Goal: Understand process/instructions

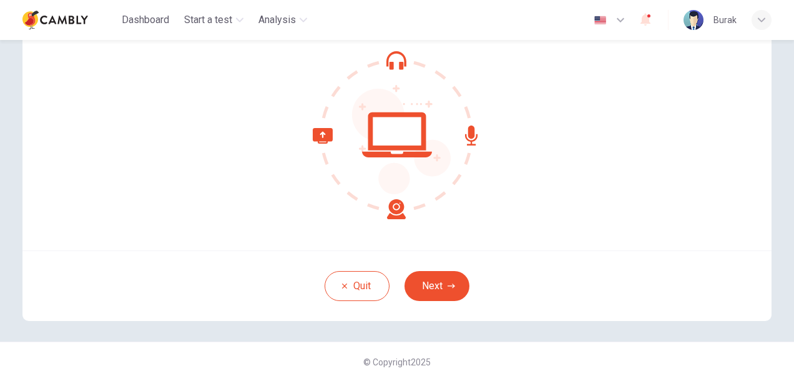
scroll to position [125, 0]
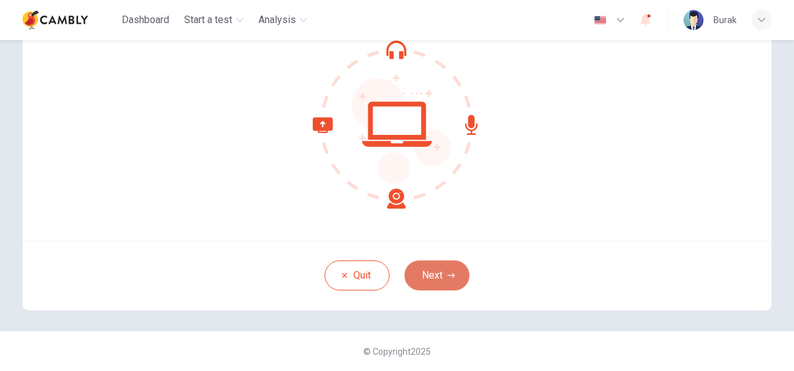
click at [432, 262] on button "Next" at bounding box center [437, 275] width 65 height 30
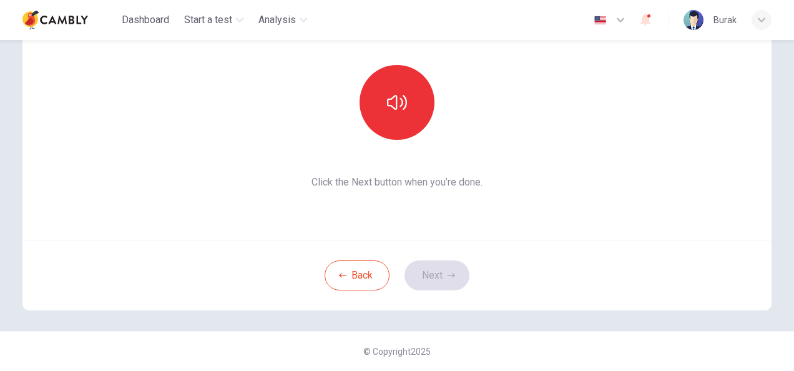
click at [408, 276] on div "Back Next" at bounding box center [396, 275] width 749 height 71
click at [369, 274] on button "Back" at bounding box center [357, 275] width 65 height 30
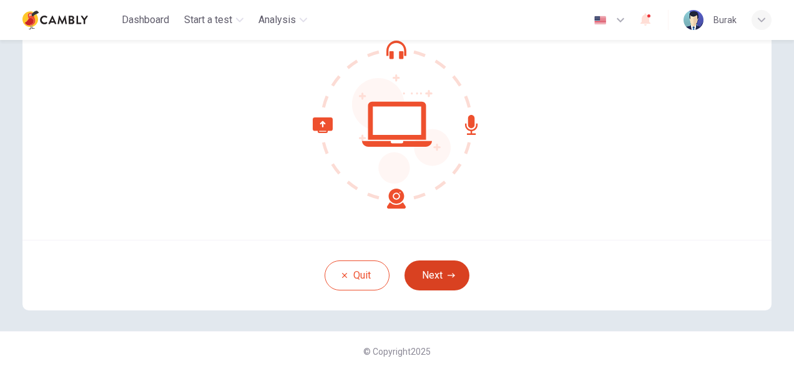
click at [444, 284] on button "Next" at bounding box center [437, 275] width 65 height 30
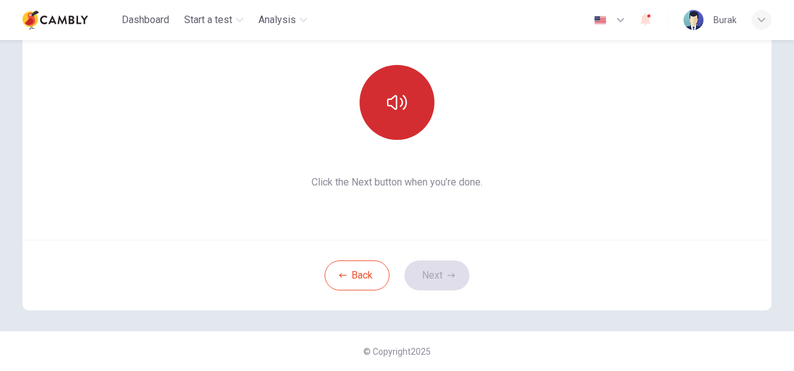
drag, startPoint x: 403, startPoint y: 110, endPoint x: 423, endPoint y: 99, distance: 22.1
click at [415, 105] on button "button" at bounding box center [397, 102] width 75 height 75
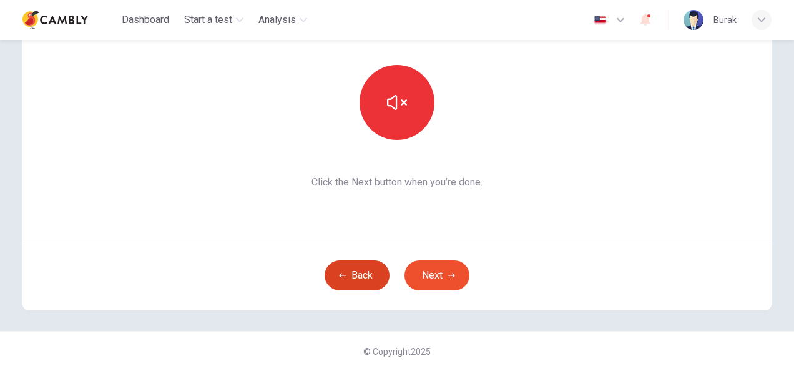
drag, startPoint x: 355, startPoint y: 304, endPoint x: 340, endPoint y: 273, distance: 34.6
click at [345, 288] on div "Back Next" at bounding box center [396, 275] width 749 height 71
click at [340, 273] on icon "button" at bounding box center [342, 275] width 7 height 7
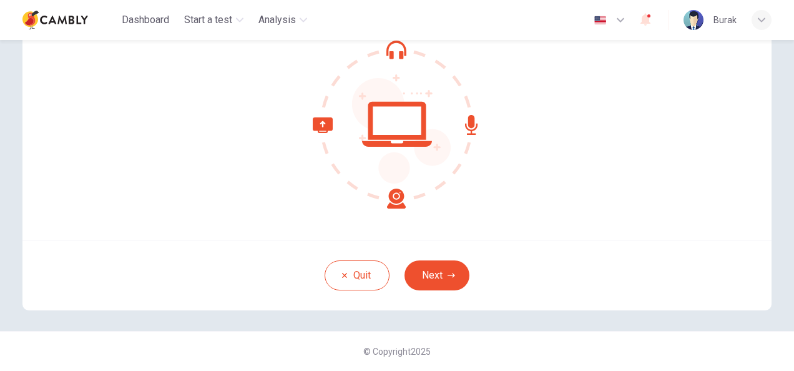
click at [699, 15] on img at bounding box center [694, 20] width 20 height 20
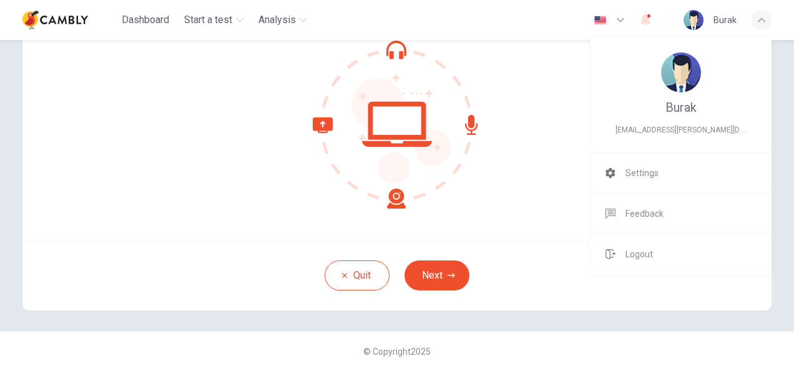
click at [700, 15] on div at bounding box center [397, 185] width 794 height 371
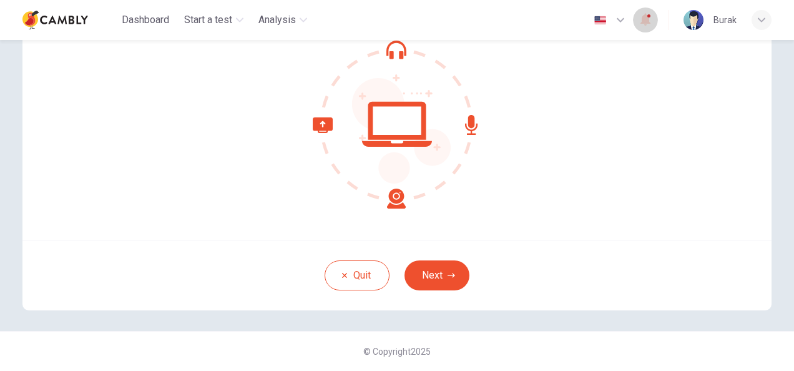
click at [652, 18] on icon "button" at bounding box center [645, 19] width 15 height 15
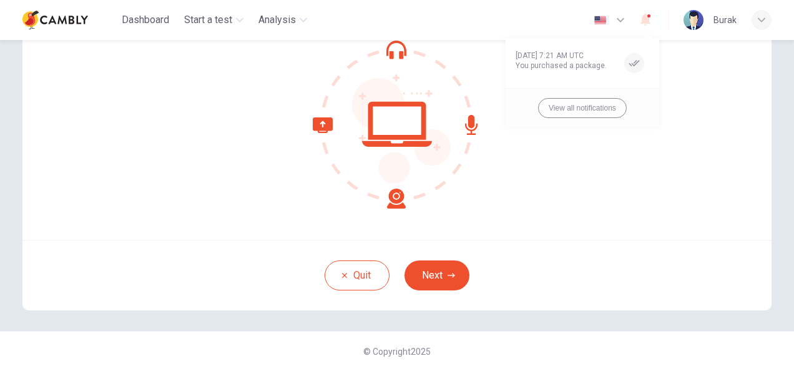
click at [652, 19] on div at bounding box center [397, 185] width 794 height 371
